Goal: Navigation & Orientation: Find specific page/section

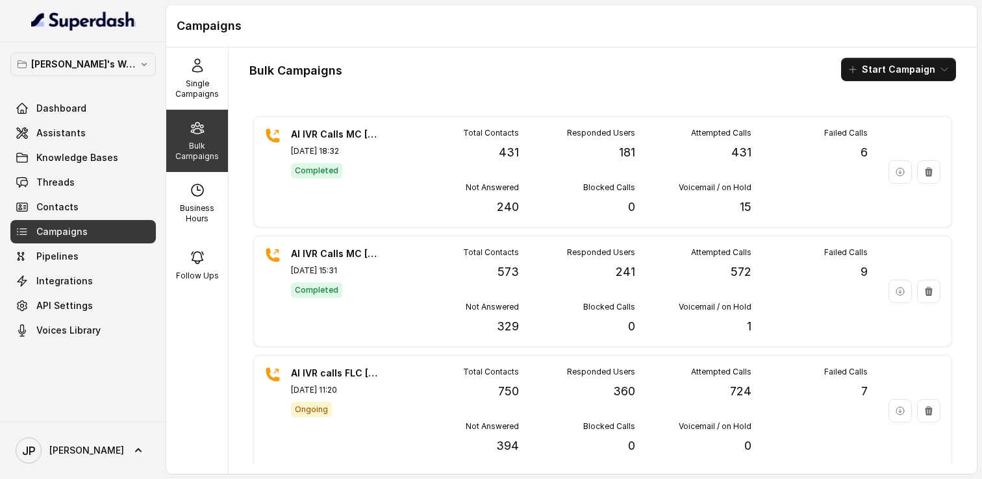
scroll to position [75, 0]
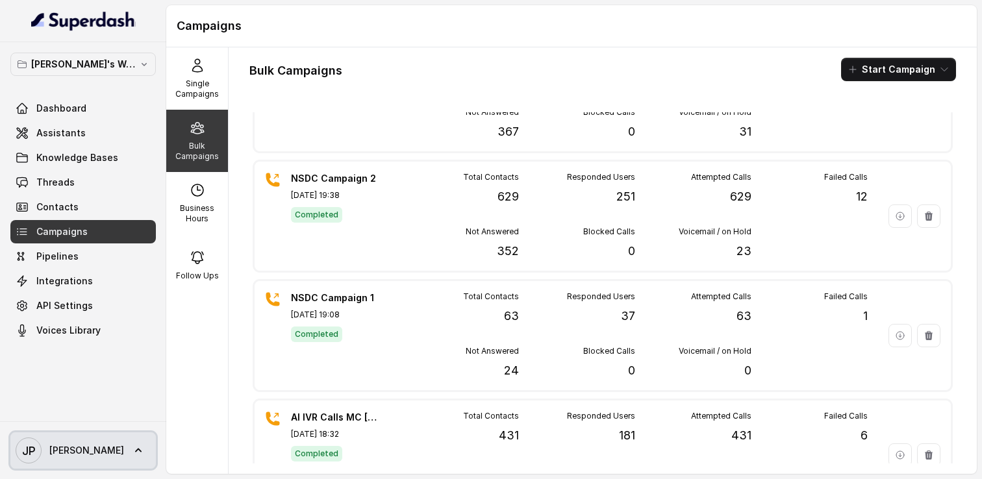
click at [132, 449] on icon at bounding box center [138, 450] width 13 height 13
click at [90, 362] on nav "Shreyas's Workspace Dashboard Assistants Knowledge Bases Threads Contacts Campa…" at bounding box center [83, 239] width 166 height 479
click at [92, 345] on div "Shreyas's Workspace Dashboard Assistants Knowledge Bases Threads Contacts Campa…" at bounding box center [83, 231] width 166 height 379
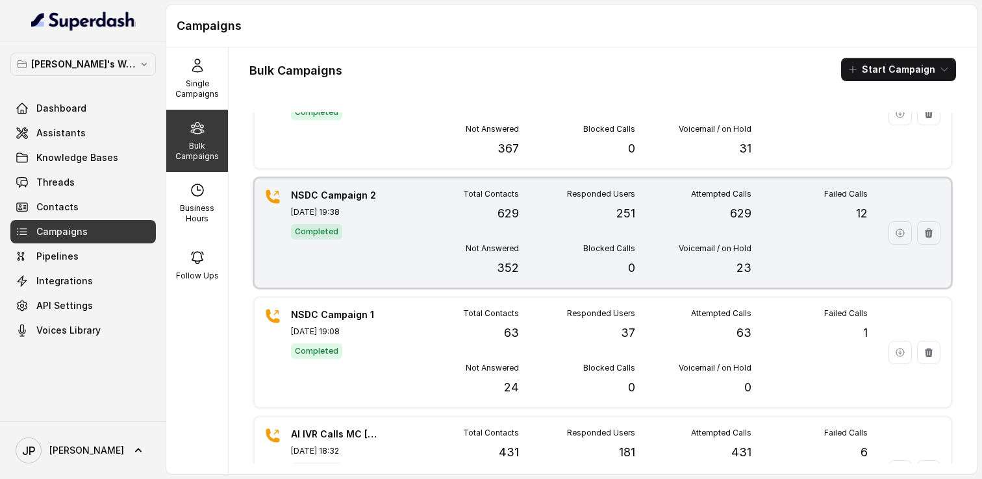
scroll to position [0, 0]
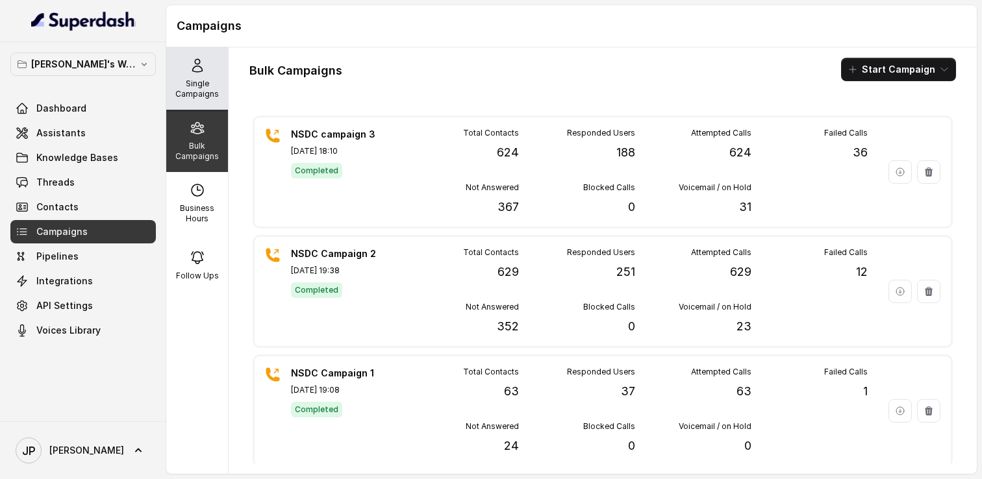
click at [190, 70] on icon at bounding box center [198, 66] width 16 height 16
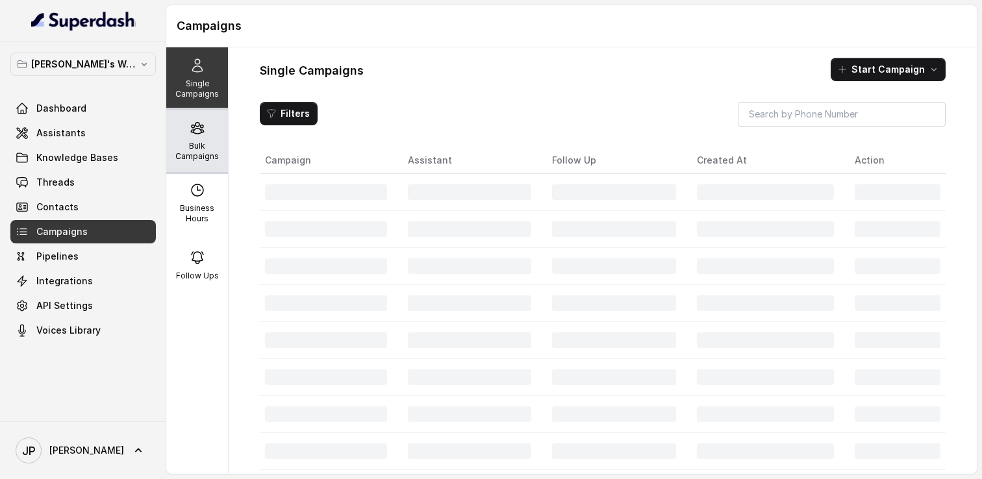
click at [198, 136] on div "Bulk Campaigns" at bounding box center [197, 141] width 62 height 62
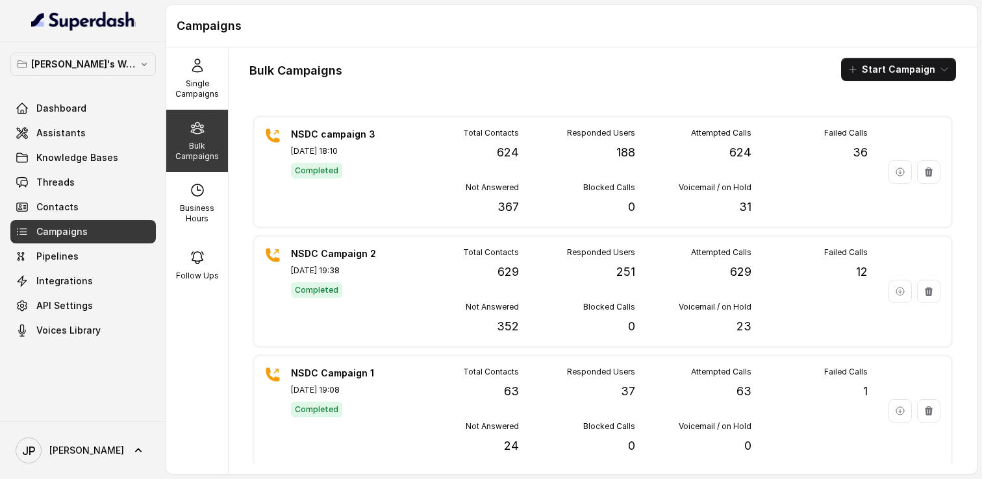
scroll to position [14, 0]
click at [83, 140] on link "Assistants" at bounding box center [83, 132] width 146 height 23
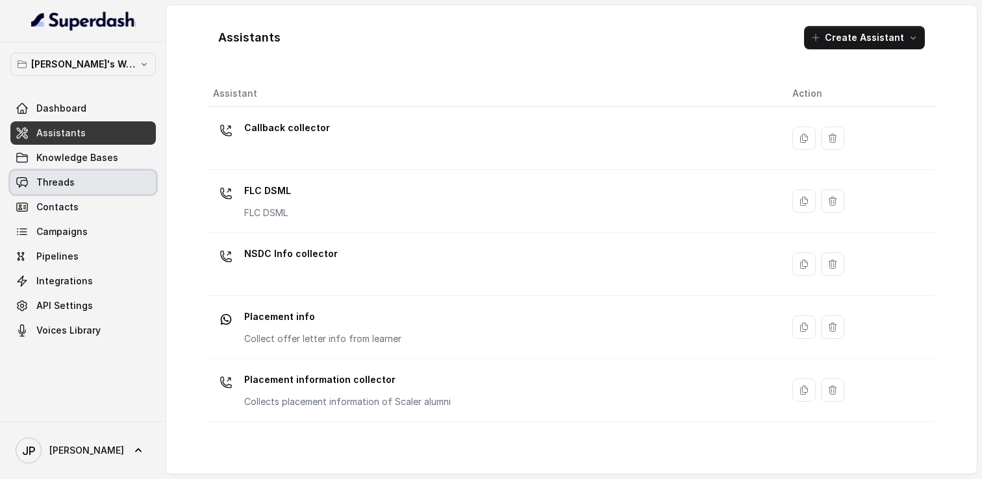
click at [54, 181] on span "Threads" at bounding box center [55, 182] width 38 height 13
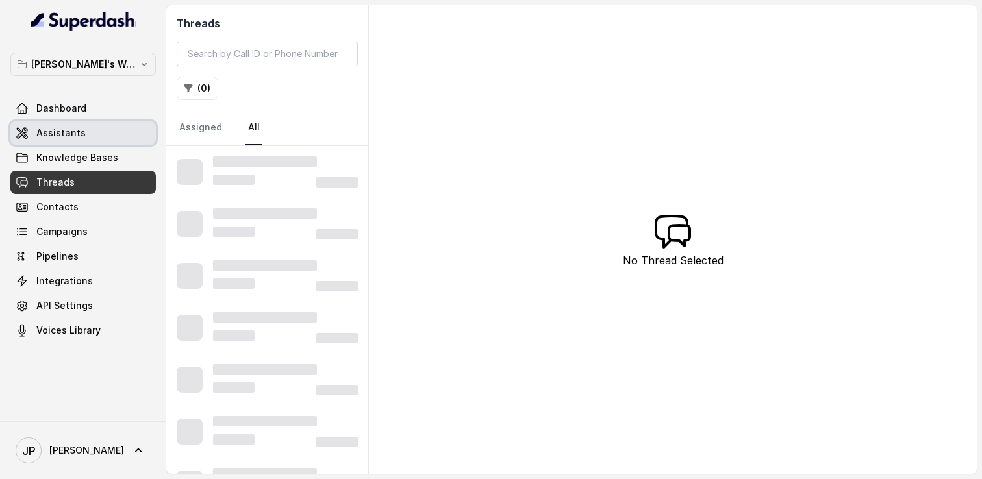
click at [60, 134] on span "Assistants" at bounding box center [60, 133] width 49 height 13
